Goal: Register for event/course

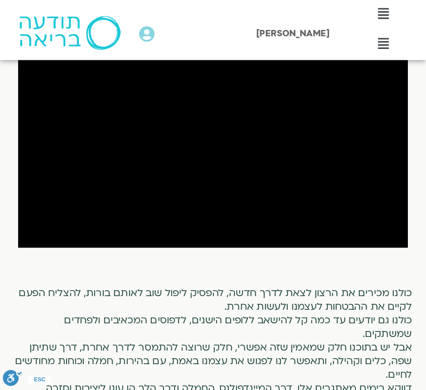
scroll to position [357, 0]
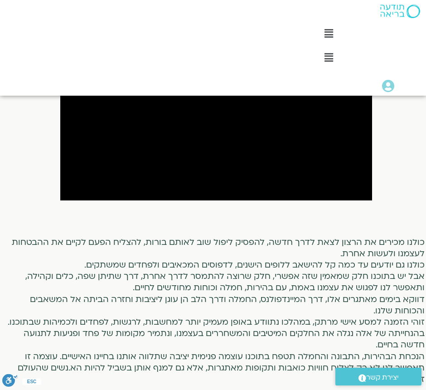
drag, startPoint x: 275, startPoint y: 5, endPoint x: 208, endPoint y: 39, distance: 75.3
click at [208, 39] on div "Main Menu לוח שידורים לוח שידורים יומי תכניה שבועית ההקלטות שלי קורסים ופעילות …" at bounding box center [316, 48] width 222 height 96
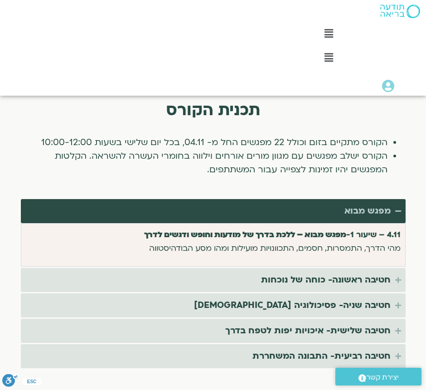
scroll to position [1737, 0]
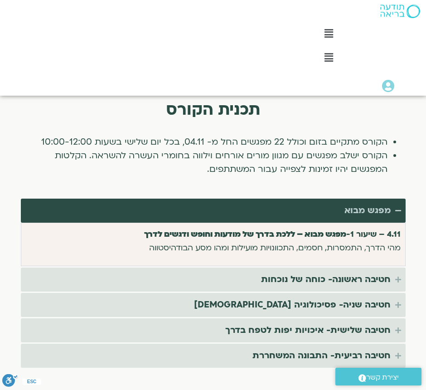
click at [397, 207] on icon "Accordion. Open links with Enter or Space, close with Escape, and navigate with…" at bounding box center [398, 210] width 6 height 7
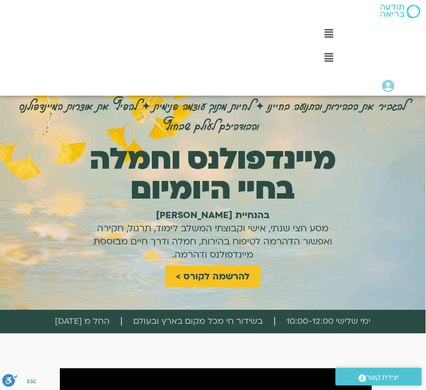
scroll to position [0, 0]
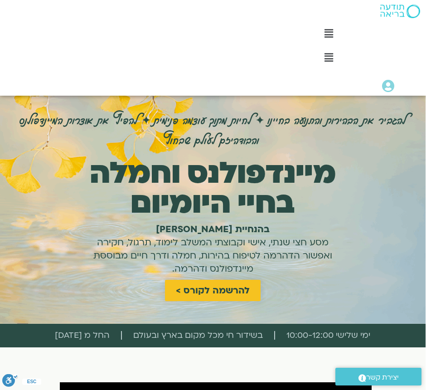
click at [201, 291] on span "להרשמה לקורס >" at bounding box center [213, 290] width 74 height 10
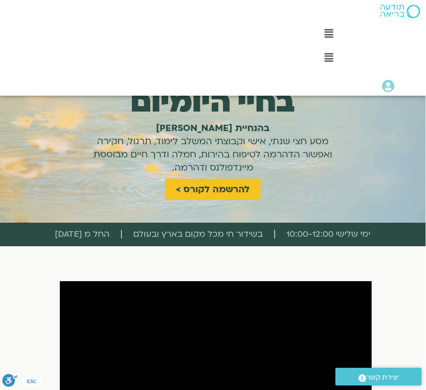
scroll to position [97, 0]
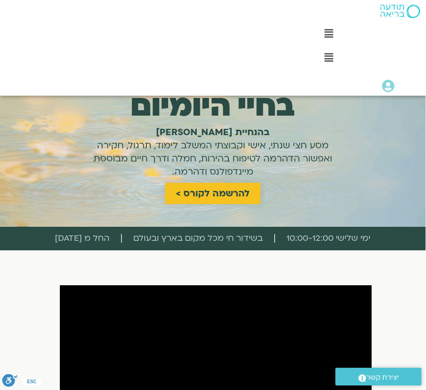
click at [195, 193] on span "להרשמה לקורס >" at bounding box center [213, 193] width 74 height 10
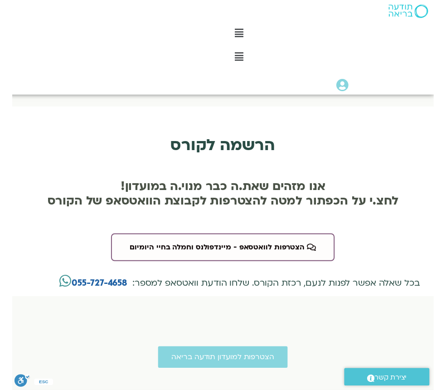
scroll to position [1994, 0]
